Goal: Transaction & Acquisition: Purchase product/service

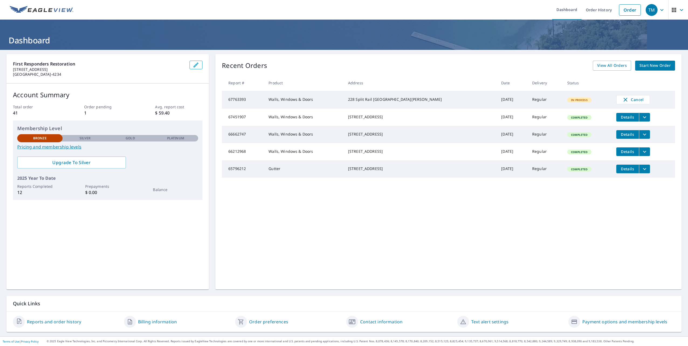
click at [44, 323] on link "Reports and order history" at bounding box center [54, 321] width 54 height 6
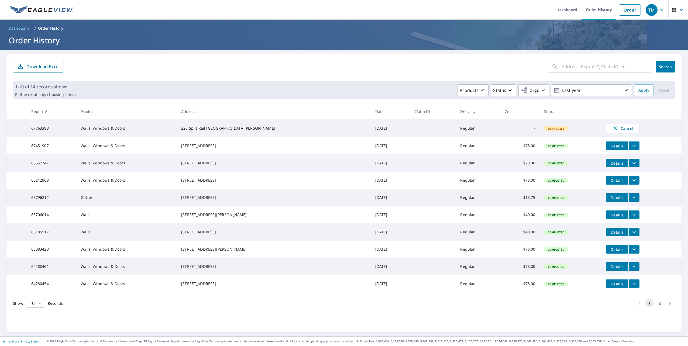
scroll to position [3, 0]
click at [609, 235] on span "Details" at bounding box center [617, 232] width 16 height 5
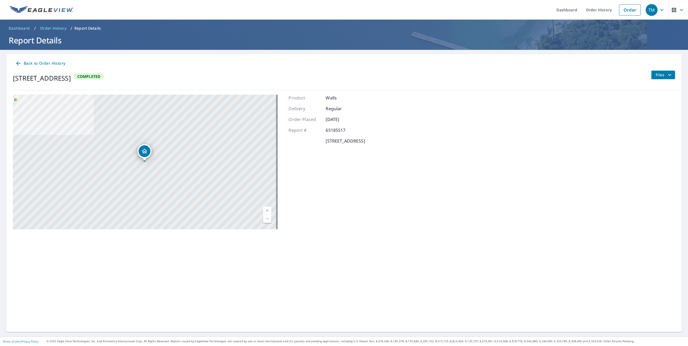
click at [667, 71] on button "Files" at bounding box center [663, 75] width 24 height 9
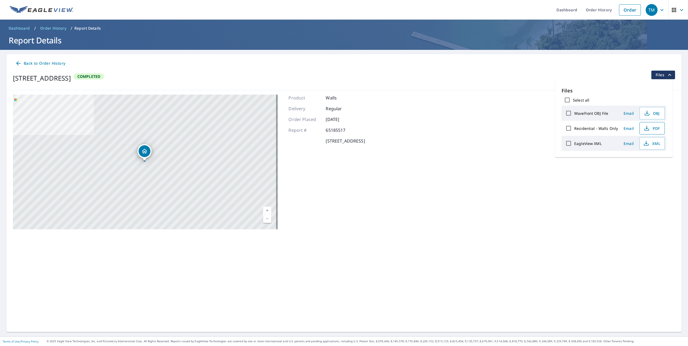
click at [653, 127] on span "PDF" at bounding box center [651, 128] width 17 height 6
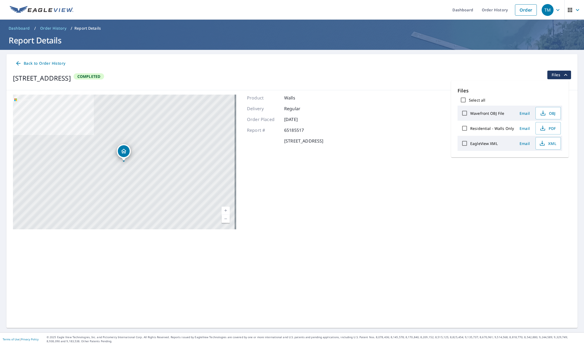
click at [25, 28] on span "Dashboard" at bounding box center [19, 28] width 21 height 5
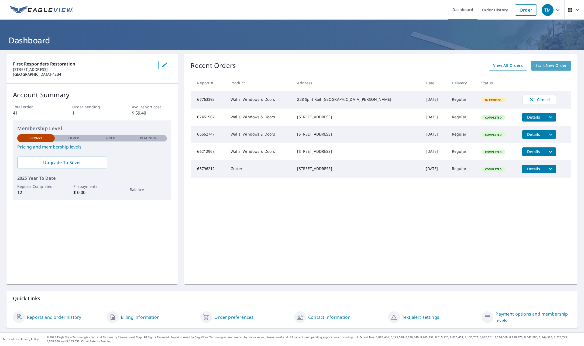
click at [539, 67] on span "Start New Order" at bounding box center [550, 65] width 31 height 7
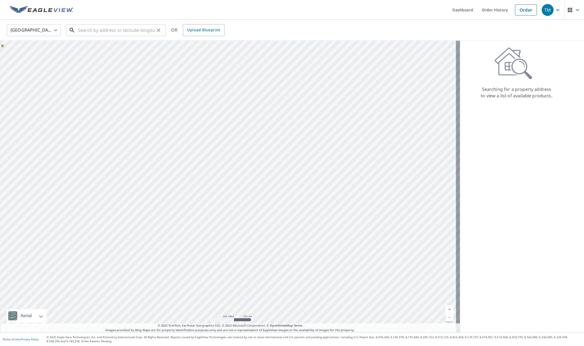
click at [106, 27] on input "text" at bounding box center [116, 30] width 77 height 15
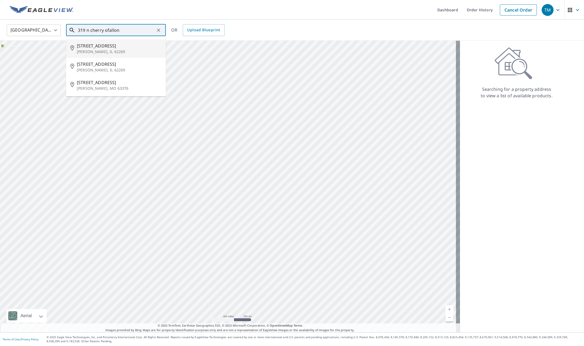
click at [100, 47] on span "[STREET_ADDRESS]" at bounding box center [119, 46] width 85 height 6
type input "[STREET_ADDRESS][PERSON_NAME]"
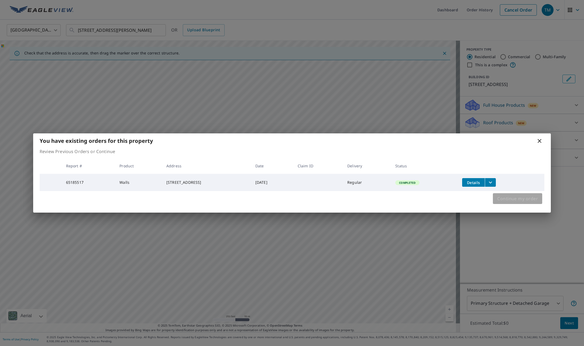
click at [504, 198] on span "Continue my order" at bounding box center [517, 199] width 41 height 8
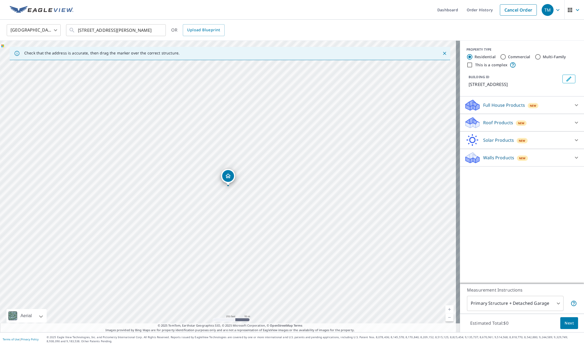
click at [494, 160] on p "Walls Products" at bounding box center [498, 157] width 31 height 6
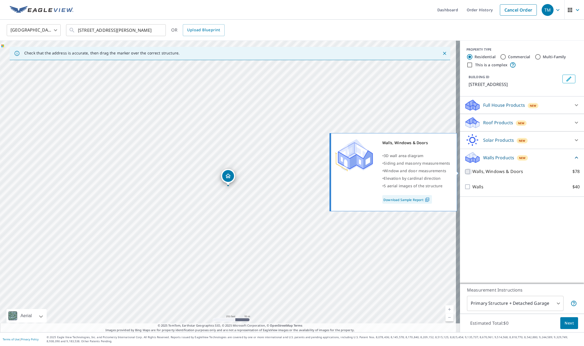
click at [464, 172] on input "Walls, Windows & Doors $78" at bounding box center [468, 171] width 8 height 6
checkbox input "true"
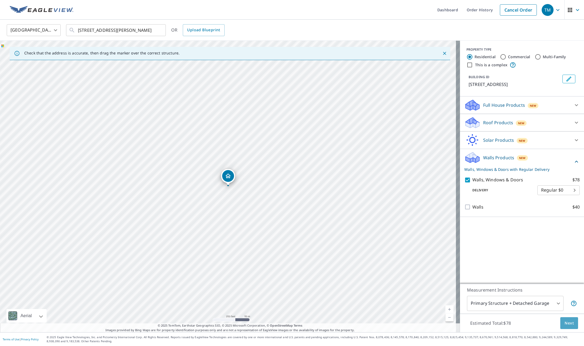
click at [566, 325] on span "Next" at bounding box center [568, 323] width 9 height 7
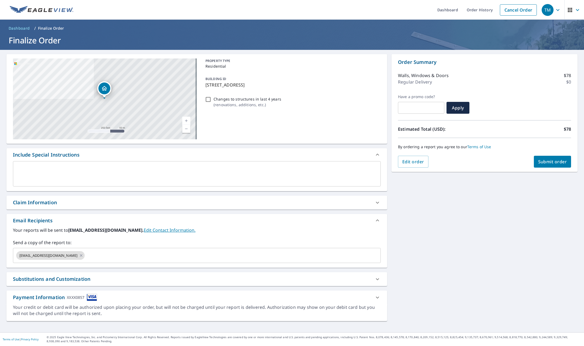
click at [550, 160] on span "Submit order" at bounding box center [552, 162] width 29 height 6
